Goal: Navigation & Orientation: Understand site structure

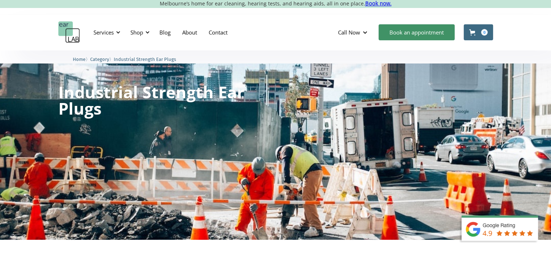
scroll to position [109, 0]
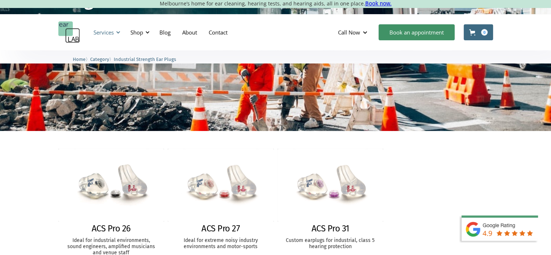
click at [111, 34] on div "Services" at bounding box center [104, 32] width 20 height 7
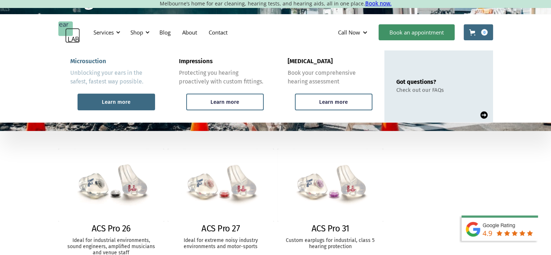
click at [138, 100] on div "Learn more" at bounding box center [117, 102] width 78 height 17
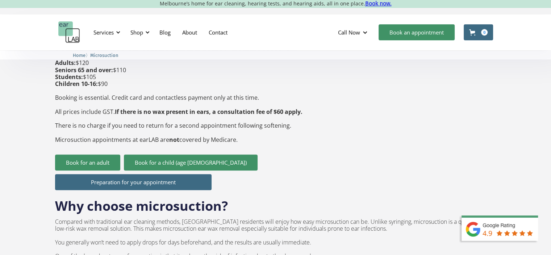
scroll to position [290, 0]
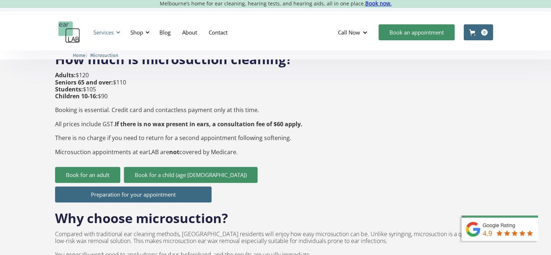
click at [113, 34] on div "Services" at bounding box center [104, 32] width 20 height 7
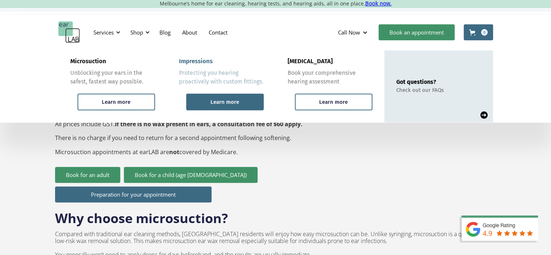
click at [242, 105] on div "Learn more" at bounding box center [225, 102] width 78 height 17
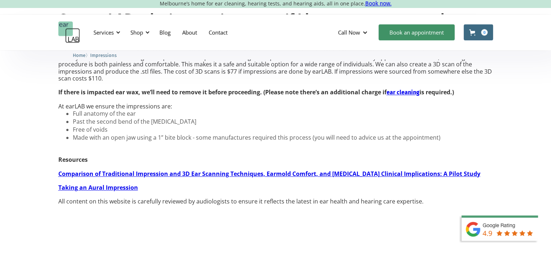
scroll to position [689, 0]
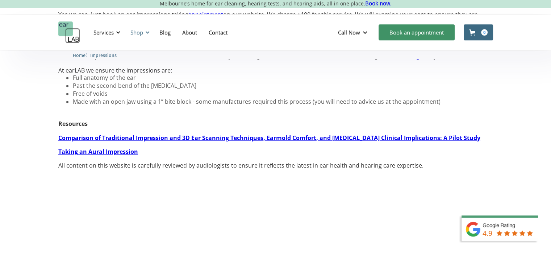
click at [149, 33] on div at bounding box center [147, 32] width 5 height 5
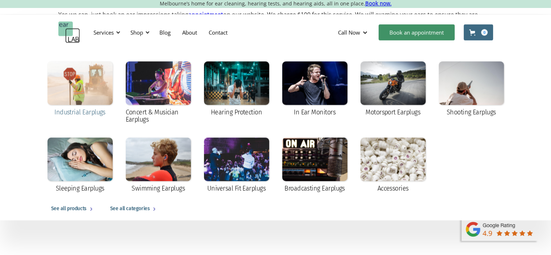
click at [84, 89] on div at bounding box center [79, 82] width 65 height 43
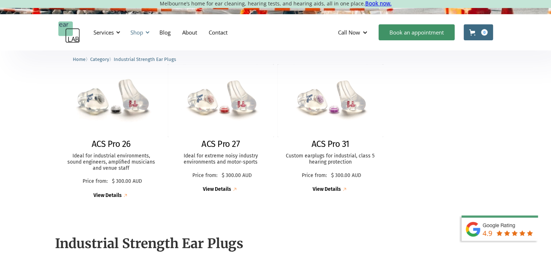
scroll to position [181, 0]
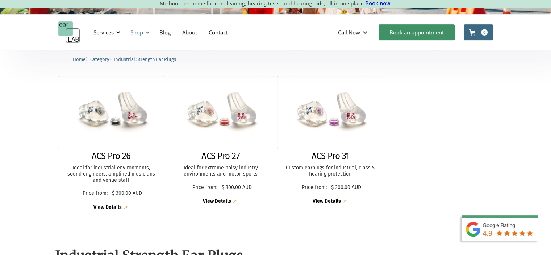
click at [145, 33] on div "Shop" at bounding box center [139, 32] width 26 height 22
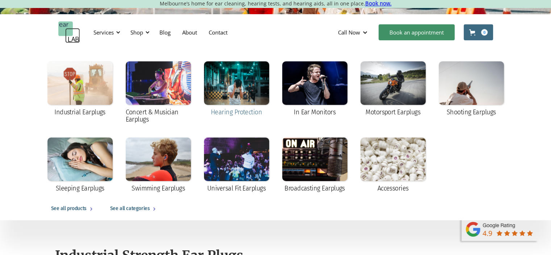
click at [251, 90] on div at bounding box center [236, 82] width 65 height 43
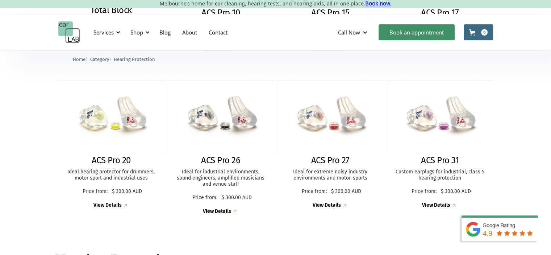
scroll to position [326, 0]
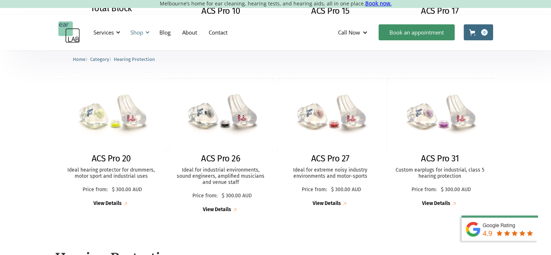
click at [147, 36] on div "Shop" at bounding box center [139, 32] width 26 height 22
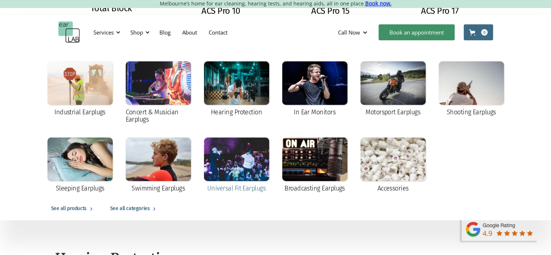
click at [241, 171] on div at bounding box center [236, 158] width 65 height 43
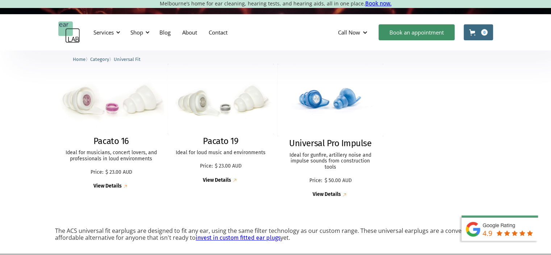
scroll to position [181, 0]
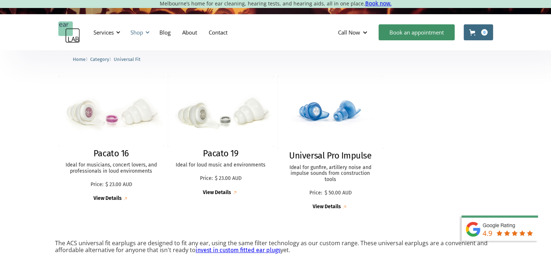
click at [144, 30] on div "Shop" at bounding box center [139, 32] width 26 height 22
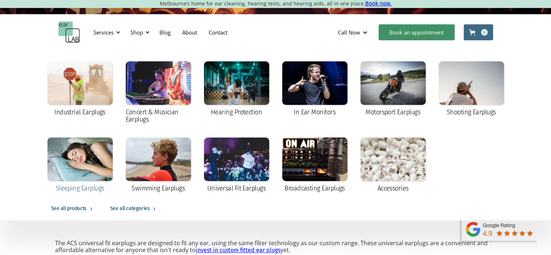
click at [79, 173] on div at bounding box center [79, 158] width 65 height 43
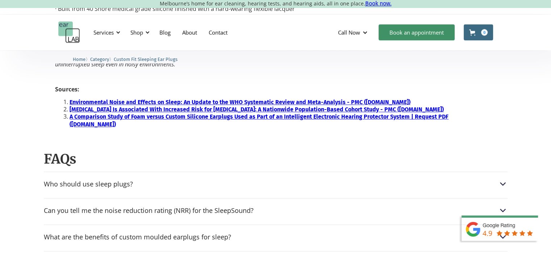
scroll to position [761, 0]
